Goal: Find specific page/section: Find specific page/section

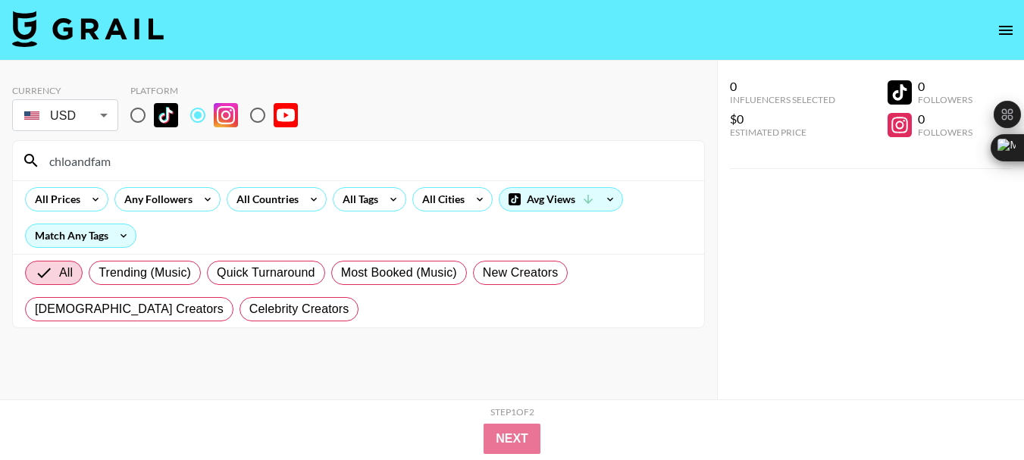
click at [90, 159] on input "chloandfam" at bounding box center [367, 161] width 655 height 24
drag, startPoint x: 0, startPoint y: 0, endPoint x: 86, endPoint y: 159, distance: 181.1
click at [86, 159] on input "chloandfam" at bounding box center [367, 161] width 655 height 24
type input "laurynmc"
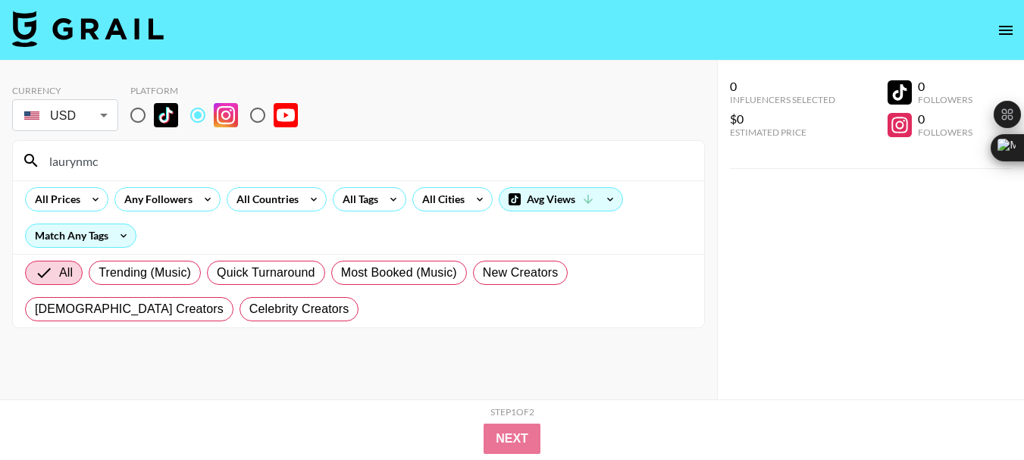
click at [77, 166] on input "laurynmc" at bounding box center [367, 161] width 655 height 24
paste input "[PERSON_NAME].[PERSON_NAME].[PERSON_NAME]"
type input "[PERSON_NAME].[PERSON_NAME].[PERSON_NAME]"
click at [89, 159] on input "[PERSON_NAME].[PERSON_NAME].[PERSON_NAME]" at bounding box center [367, 161] width 655 height 24
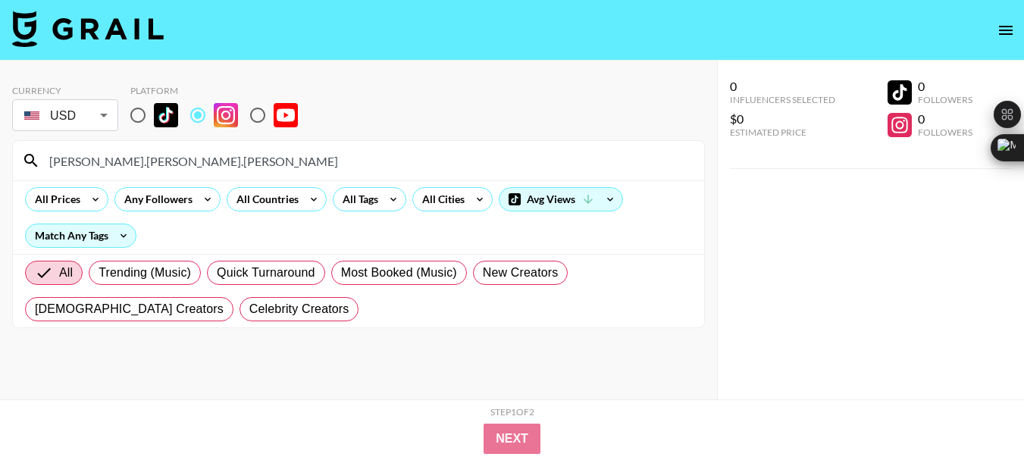
click at [89, 159] on input "[PERSON_NAME].[PERSON_NAME].[PERSON_NAME]" at bounding box center [367, 161] width 655 height 24
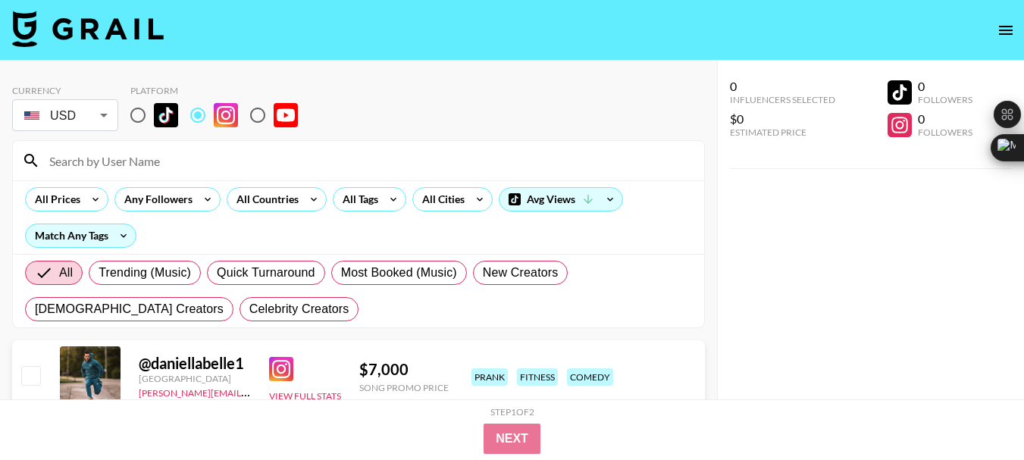
paste input "[PERSON_NAME].[PERSON_NAME].[PERSON_NAME]"
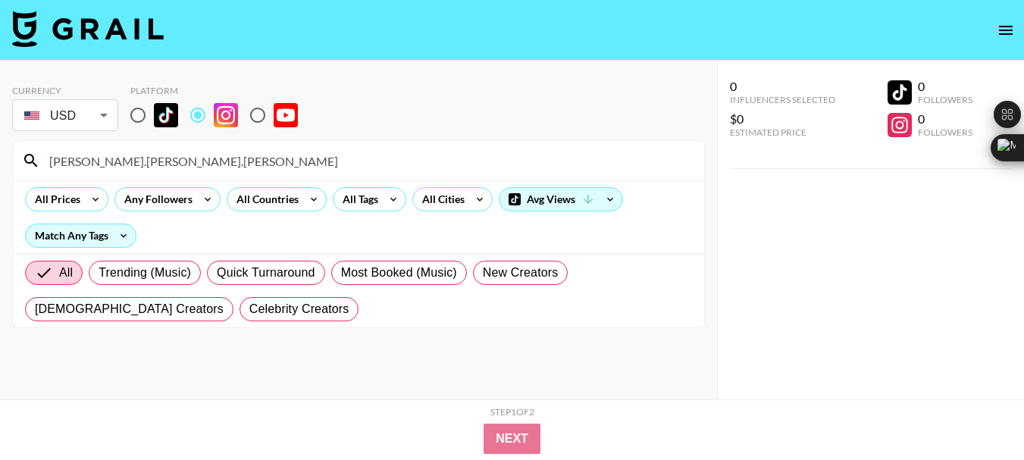
type input "[PERSON_NAME].[PERSON_NAME].[PERSON_NAME]"
